Goal: Navigation & Orientation: Find specific page/section

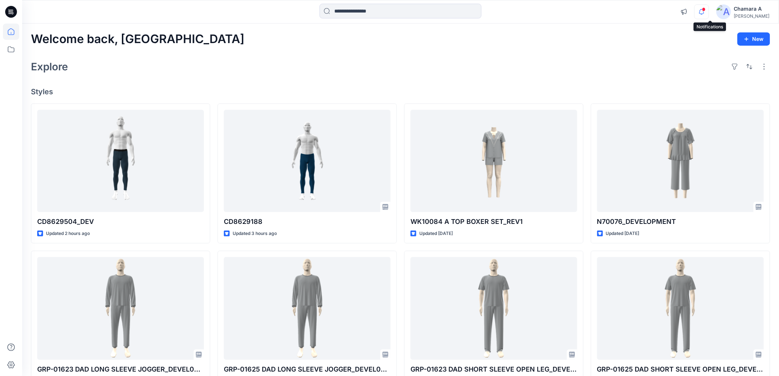
click at [709, 15] on icon "button" at bounding box center [702, 11] width 14 height 15
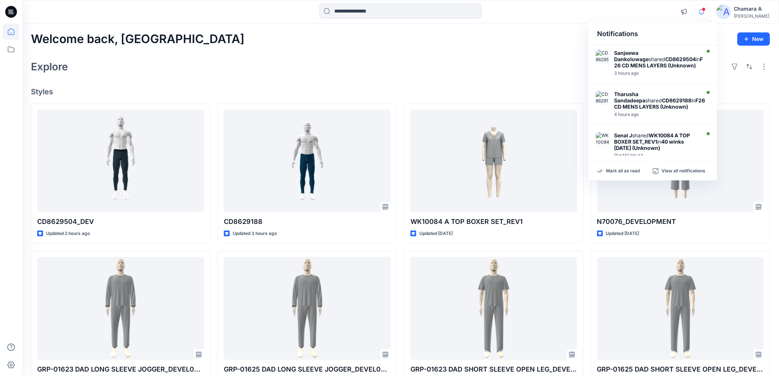
click at [517, 41] on div "Welcome back, Chamara New" at bounding box center [401, 39] width 740 height 14
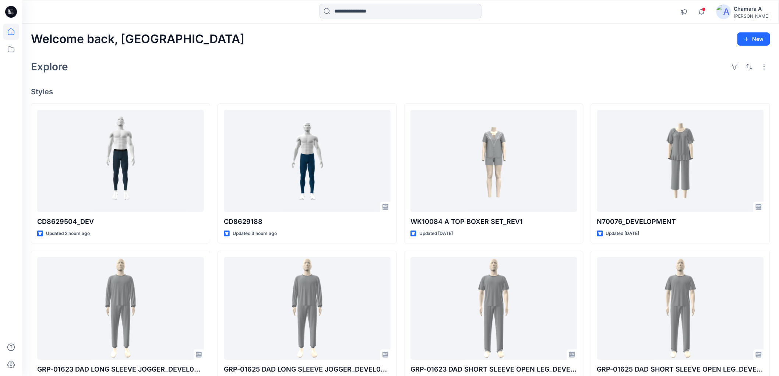
click at [359, 6] on input at bounding box center [401, 11] width 162 height 15
drag, startPoint x: 192, startPoint y: 36, endPoint x: 35, endPoint y: 39, distance: 156.9
click at [35, 39] on div "Welcome back, Chamara New" at bounding box center [401, 39] width 740 height 14
drag, startPoint x: 196, startPoint y: 46, endPoint x: 80, endPoint y: 71, distance: 118.8
click at [80, 71] on div "Welcome back, Chamara New Explore Styles CD8629504_DEV Updated 2 hours ago GRP-…" at bounding box center [400, 299] width 757 height 551
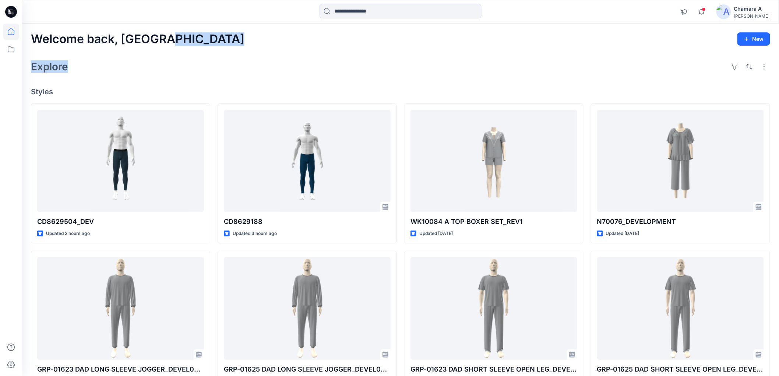
click at [112, 67] on div "Explore" at bounding box center [401, 67] width 740 height 18
drag, startPoint x: 88, startPoint y: 71, endPoint x: 48, endPoint y: 57, distance: 42.2
click at [31, 27] on div "Welcome back, Chamara New Explore Styles CD8629504_DEV Updated 2 hours ago GRP-…" at bounding box center [400, 299] width 757 height 551
drag, startPoint x: 59, startPoint y: 89, endPoint x: 30, endPoint y: 34, distance: 62.6
click at [30, 34] on div "Welcome back, Chamara New Explore Styles CD8629504_DEV Updated 2 hours ago GRP-…" at bounding box center [400, 299] width 757 height 551
